Goal: Check status

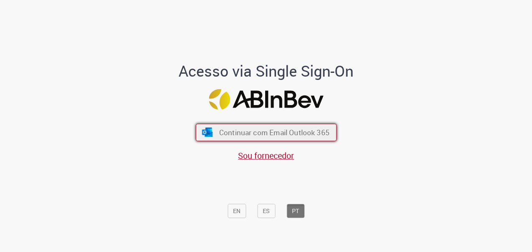
click at [299, 135] on span "Continuar com Email Outlook 365" at bounding box center [274, 132] width 110 height 10
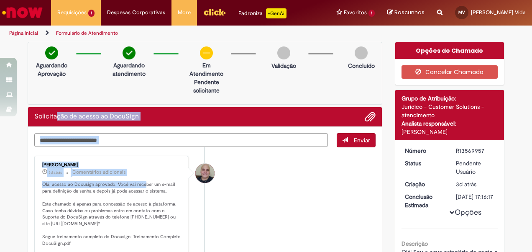
drag, startPoint x: 53, startPoint y: 117, endPoint x: 139, endPoint y: 184, distance: 109.9
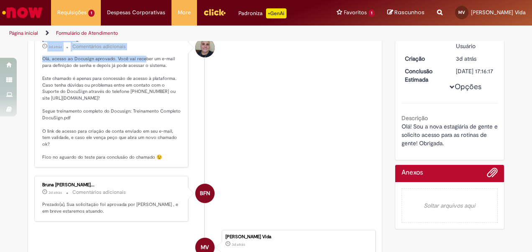
scroll to position [167, 0]
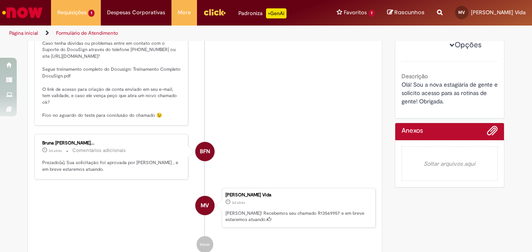
click at [156, 101] on p "Olá, acesso ao Docusign aprovado. Você vai receber um e-mail para definição de …" at bounding box center [111, 66] width 139 height 105
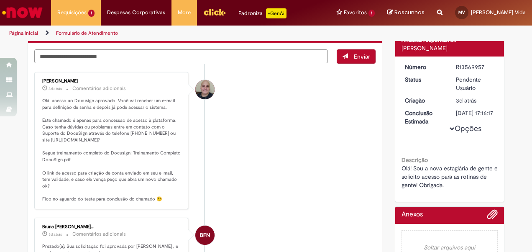
scroll to position [42, 0]
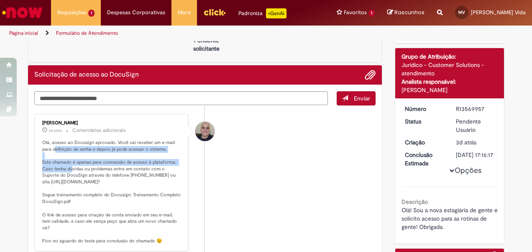
drag, startPoint x: 51, startPoint y: 146, endPoint x: 69, endPoint y: 165, distance: 25.7
click at [69, 165] on p "Olá, acesso ao Docusign aprovado. Você vai receber um e-mail para definição de …" at bounding box center [111, 191] width 139 height 105
click at [67, 165] on p "Olá, acesso ao Docusign aprovado. Você vai receber um e-mail para definição de …" at bounding box center [111, 191] width 139 height 105
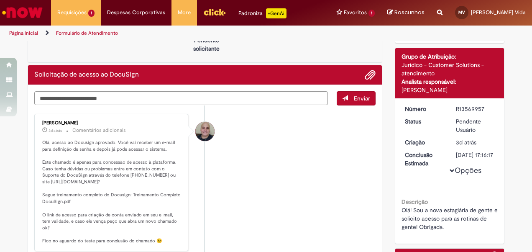
click at [63, 173] on p "Olá, acesso ao Docusign aprovado. Você vai receber um e-mail para definição de …" at bounding box center [111, 191] width 139 height 105
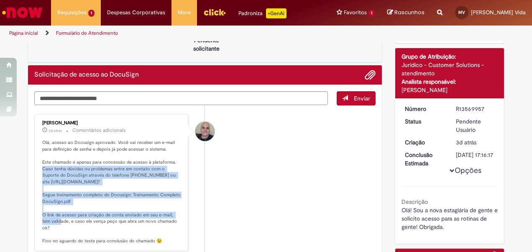
drag, startPoint x: 43, startPoint y: 167, endPoint x: 163, endPoint y: 214, distance: 128.4
click at [163, 214] on p "Olá, acesso ao Docusign aprovado. Você vai receber um e-mail para definição de …" at bounding box center [111, 191] width 139 height 105
drag, startPoint x: 163, startPoint y: 214, endPoint x: 116, endPoint y: 209, distance: 47.1
click at [116, 209] on p "Olá, acesso ao Docusign aprovado. Você vai receber um e-mail para definição de …" at bounding box center [111, 191] width 139 height 105
click at [118, 204] on p "Olá, acesso ao Docusign aprovado. Você vai receber um e-mail para definição de …" at bounding box center [111, 191] width 139 height 105
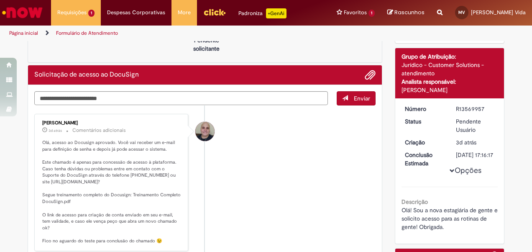
click at [141, 193] on p "Olá, acesso ao Docusign aprovado. Você vai receber um e-mail para definição de …" at bounding box center [111, 191] width 139 height 105
click at [166, 96] on textarea "Digite sua mensagem aqui..." at bounding box center [181, 98] width 294 height 14
type textarea "**********"
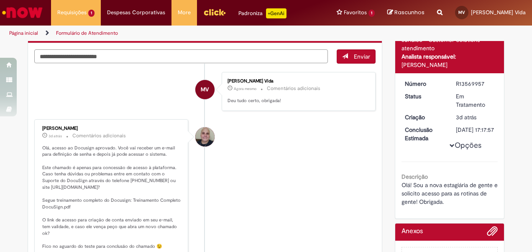
scroll to position [0, 0]
